Goal: Information Seeking & Learning: Understand process/instructions

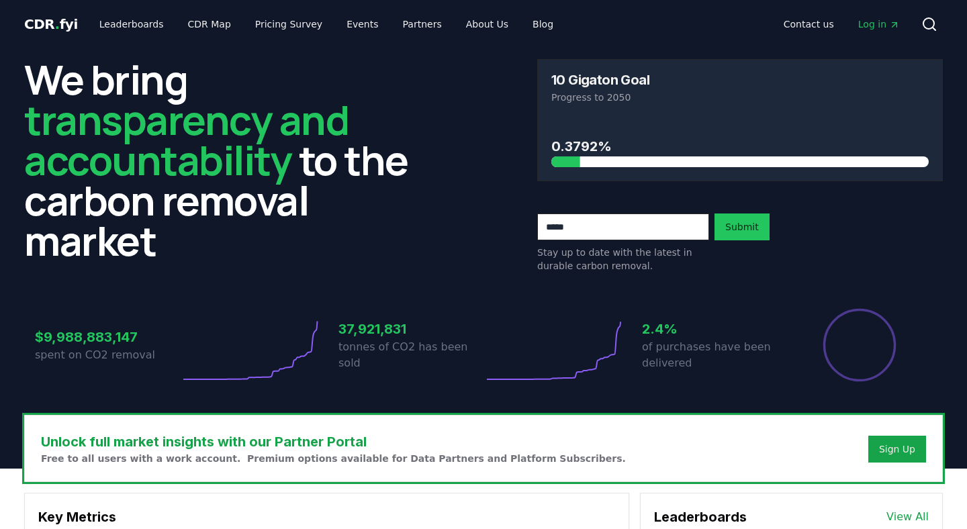
scroll to position [1216, 0]
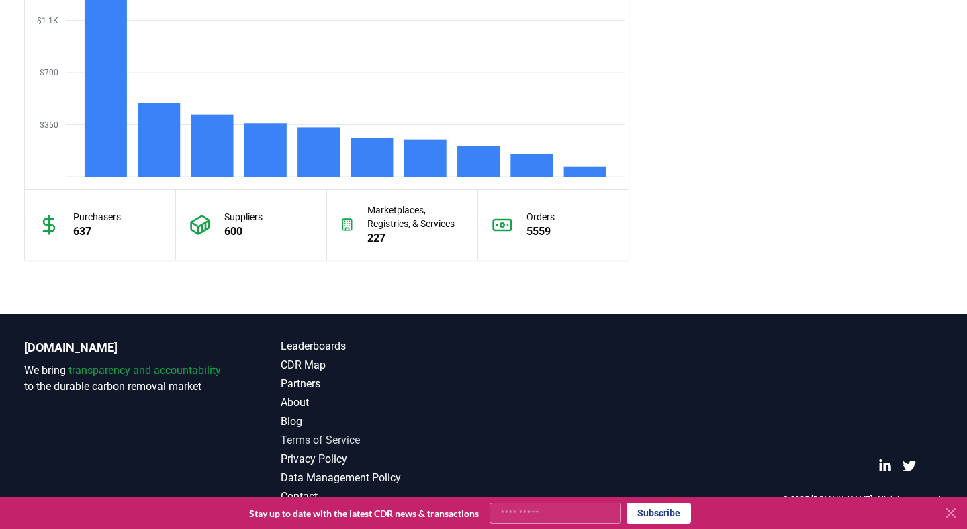
click at [328, 433] on link "Terms of Service" at bounding box center [382, 441] width 203 height 16
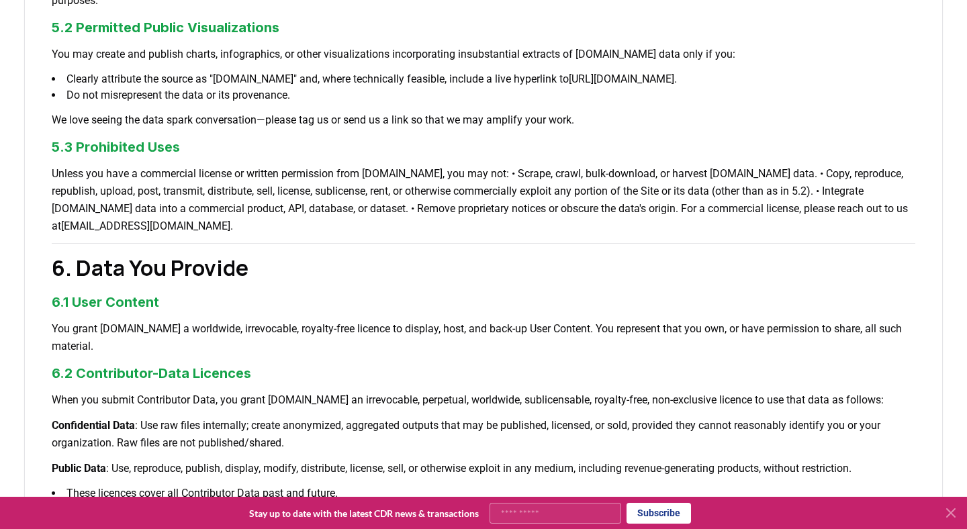
scroll to position [777, 0]
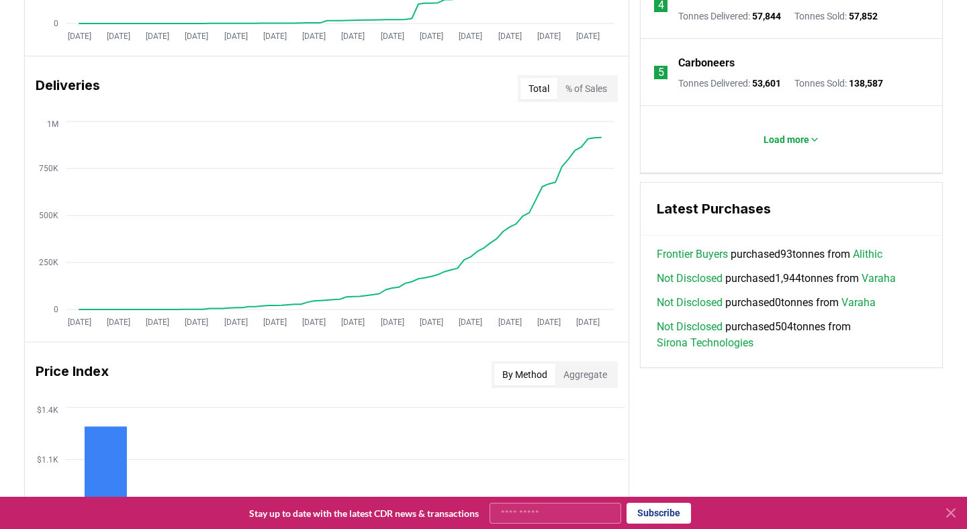
scroll to position [1216, 0]
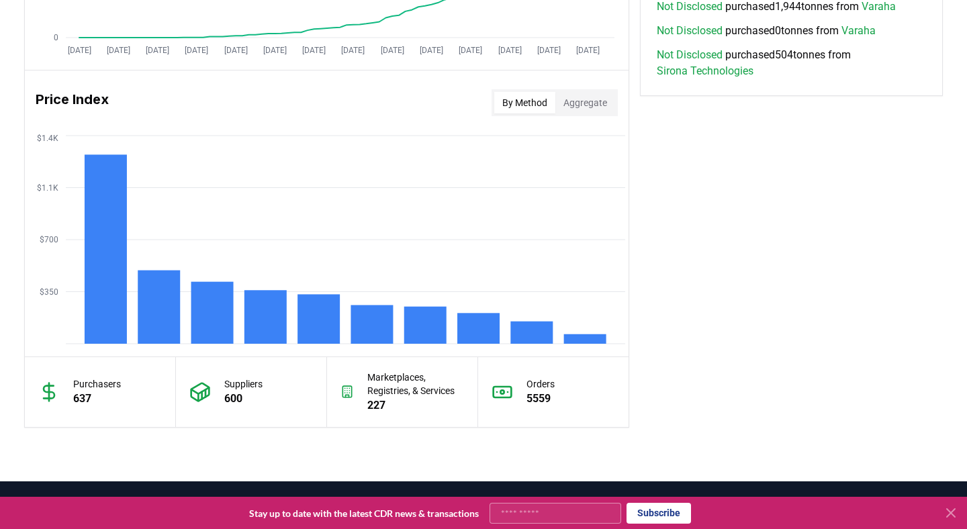
scroll to position [1216, 0]
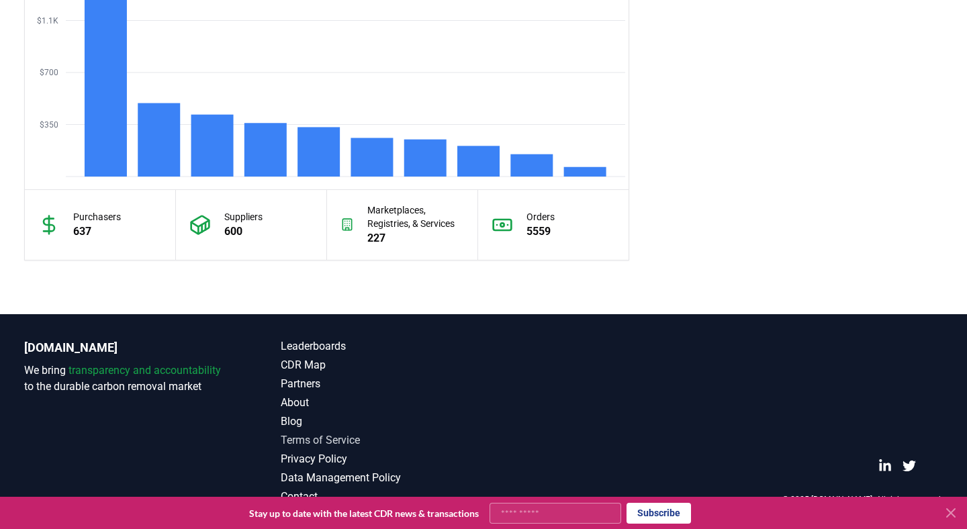
click at [318, 439] on link "Terms of Service" at bounding box center [382, 441] width 203 height 16
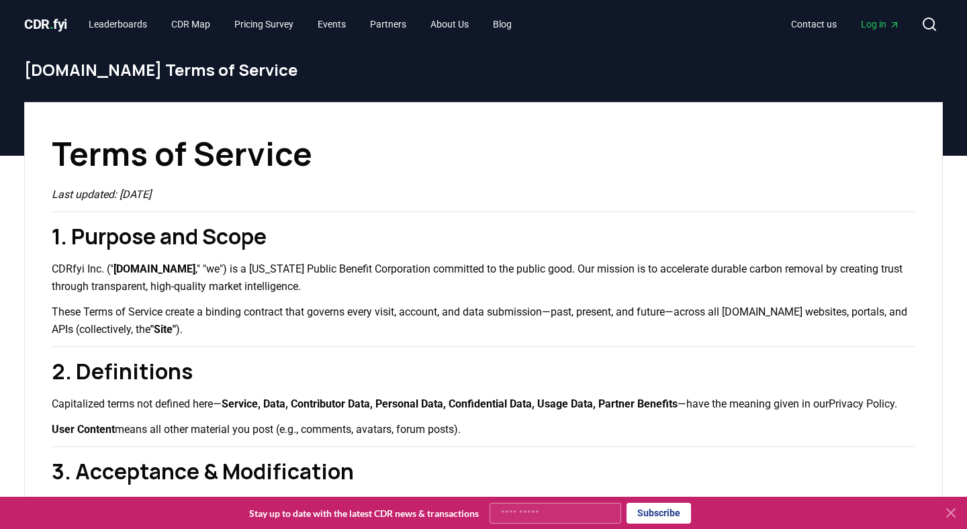
scroll to position [646, 0]
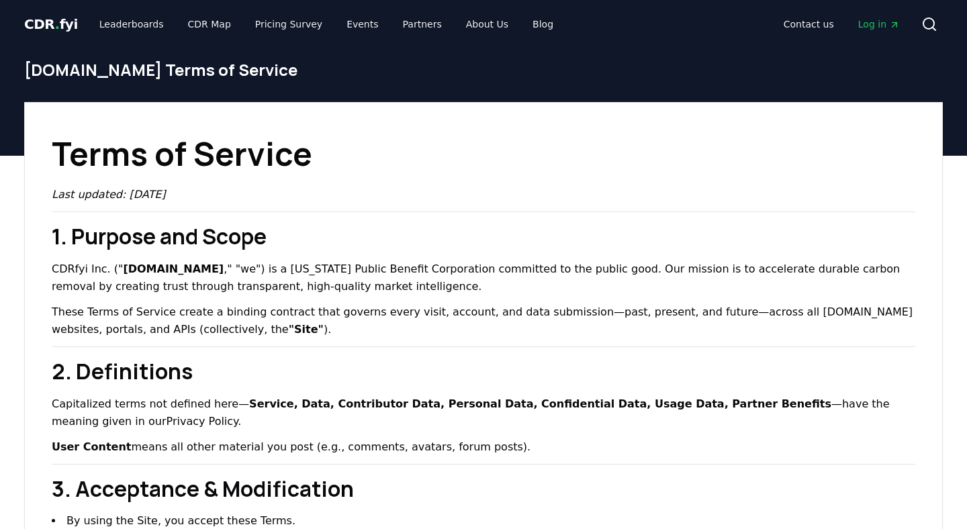
scroll to position [646, 0]
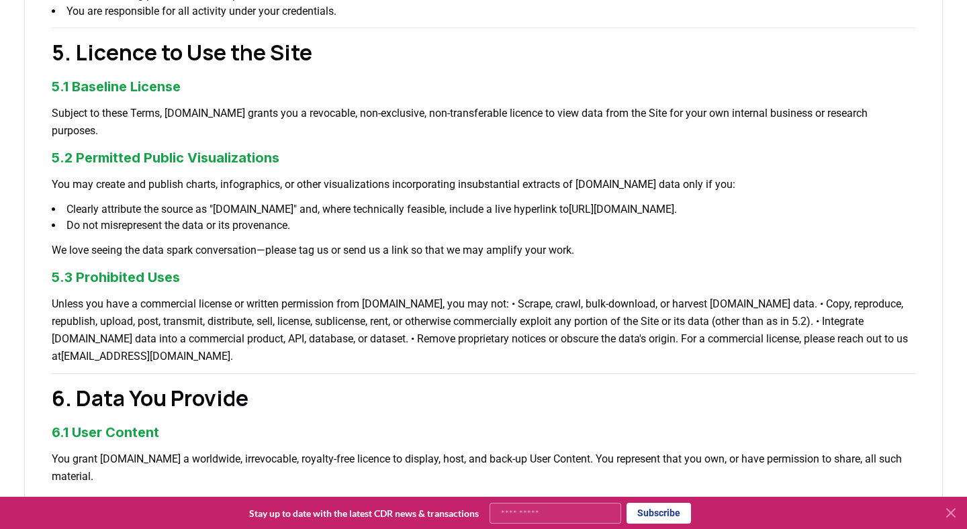
scroll to position [1216, 0]
